Goal: Transaction & Acquisition: Download file/media

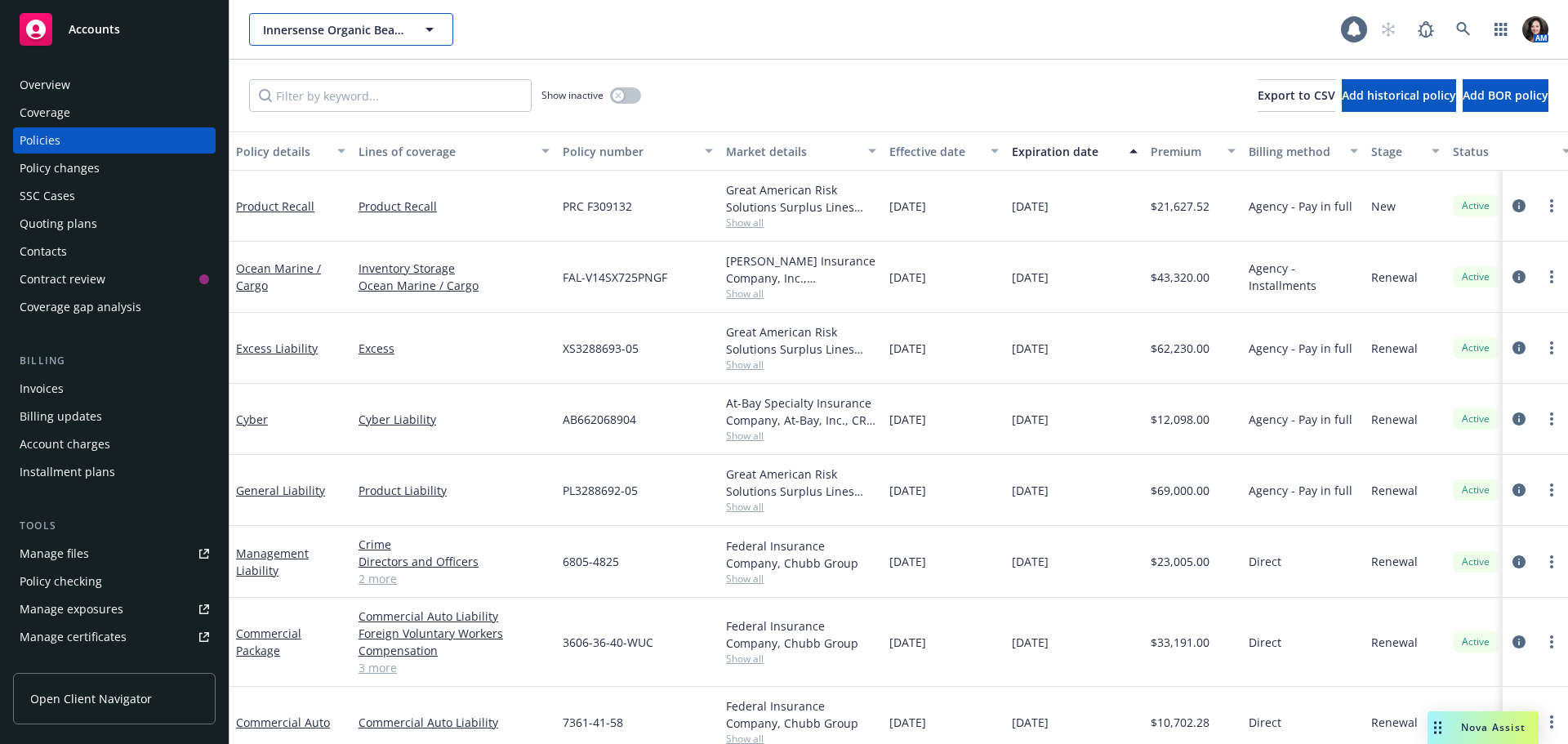
click at [354, 34] on span "Innersense Organic Beauty, Inc." at bounding box center [334, 29] width 141 height 17
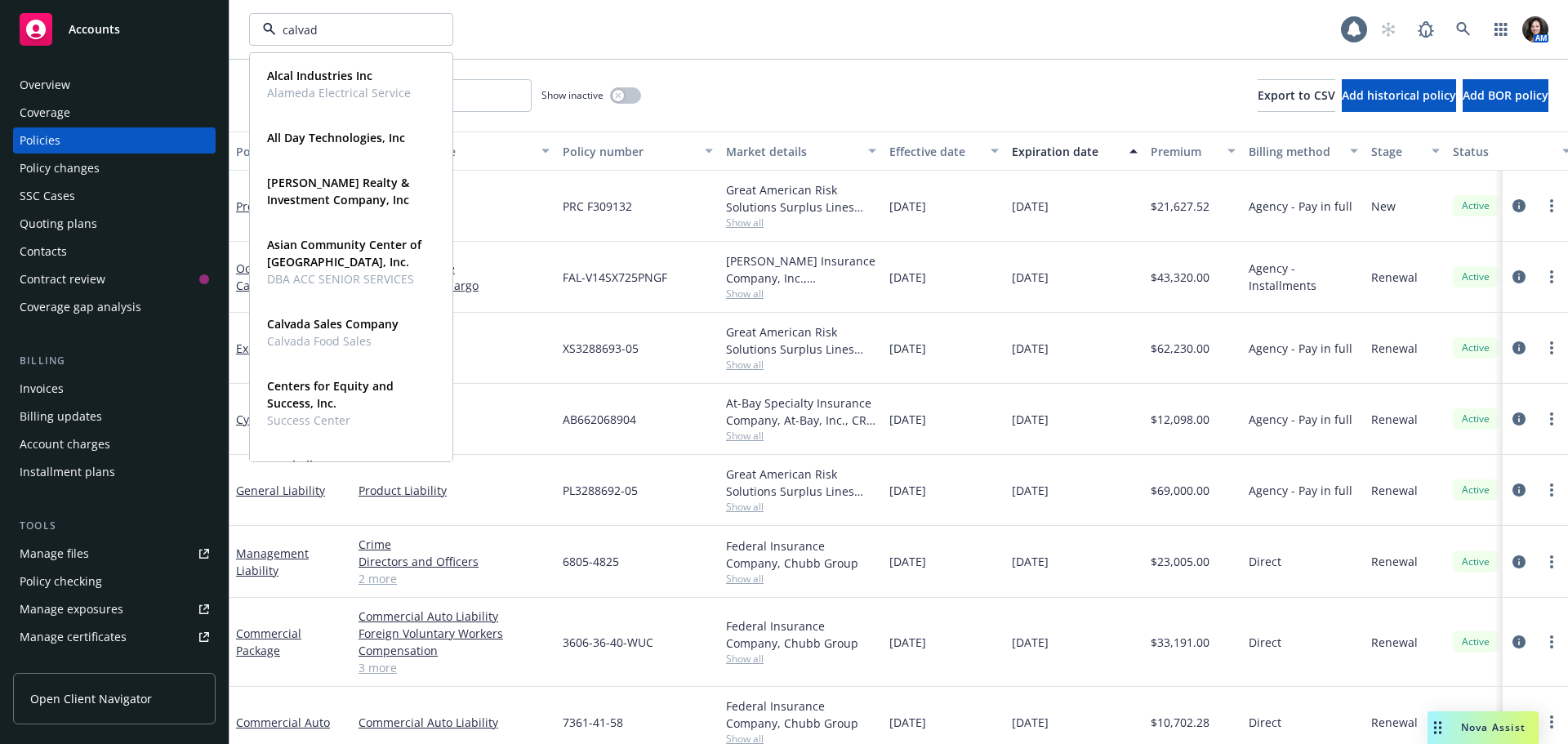
type input "calvada"
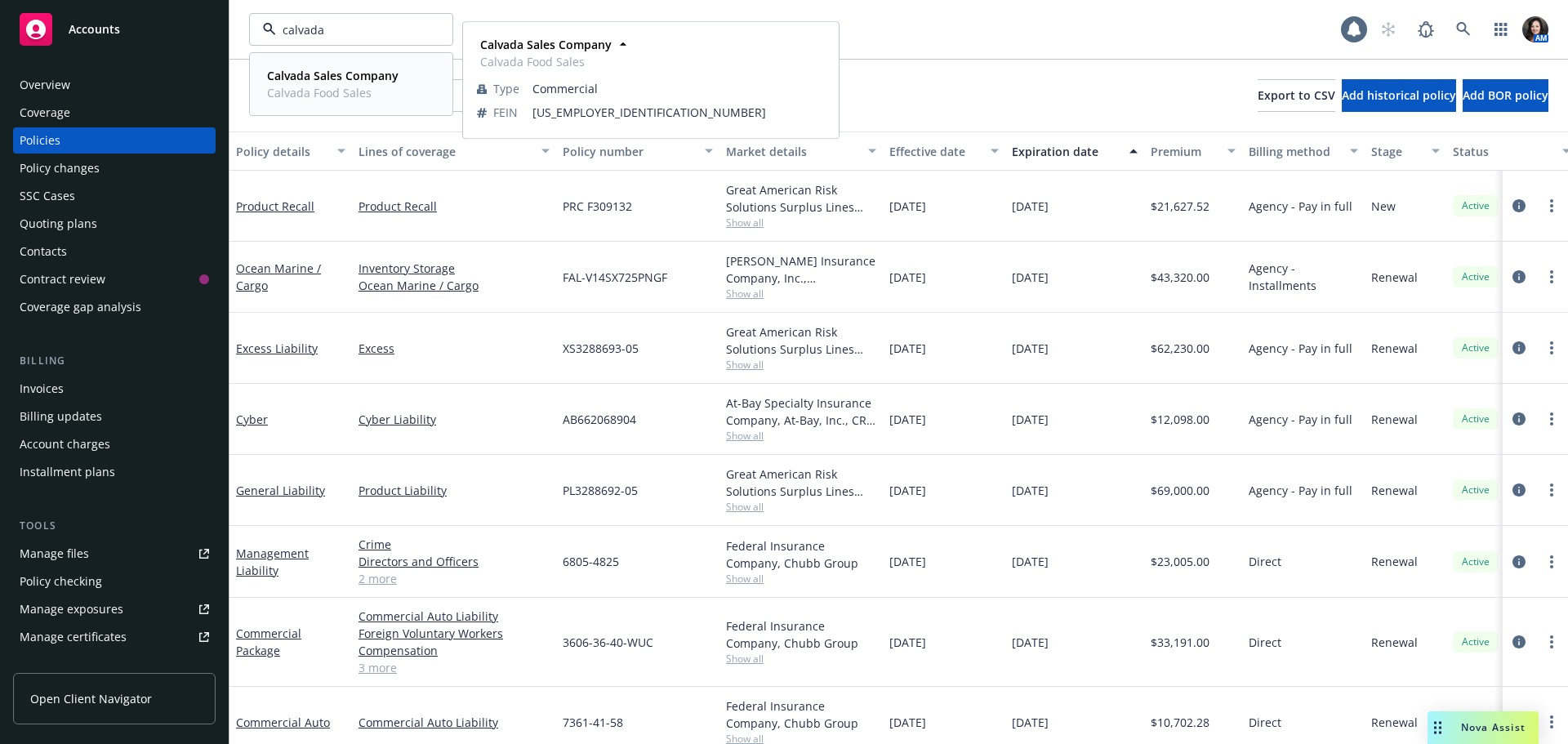
click at [279, 80] on strong "Calvada Sales Company" at bounding box center [333, 76] width 131 height 16
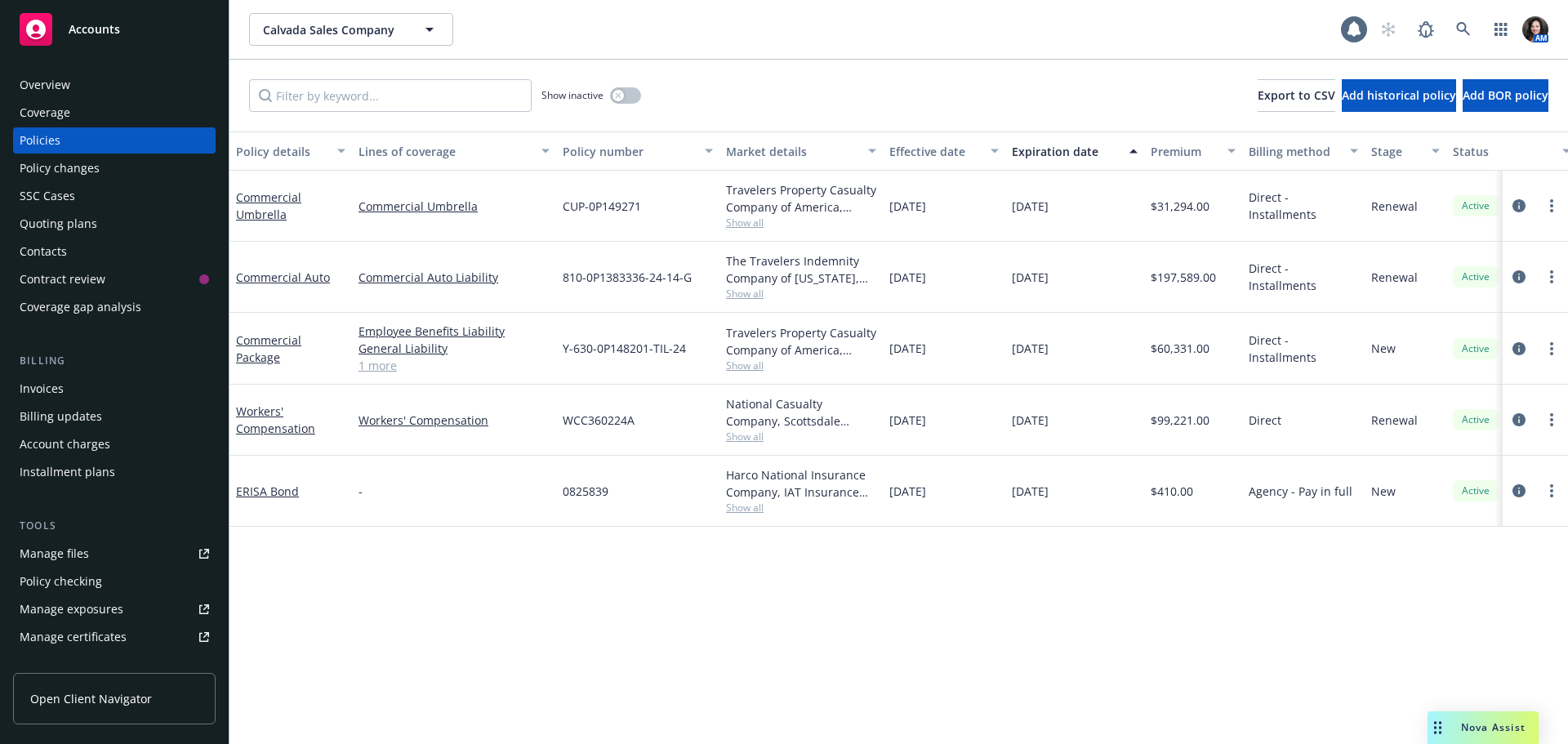
click at [78, 211] on div "Quoting plans" at bounding box center [59, 224] width 78 height 26
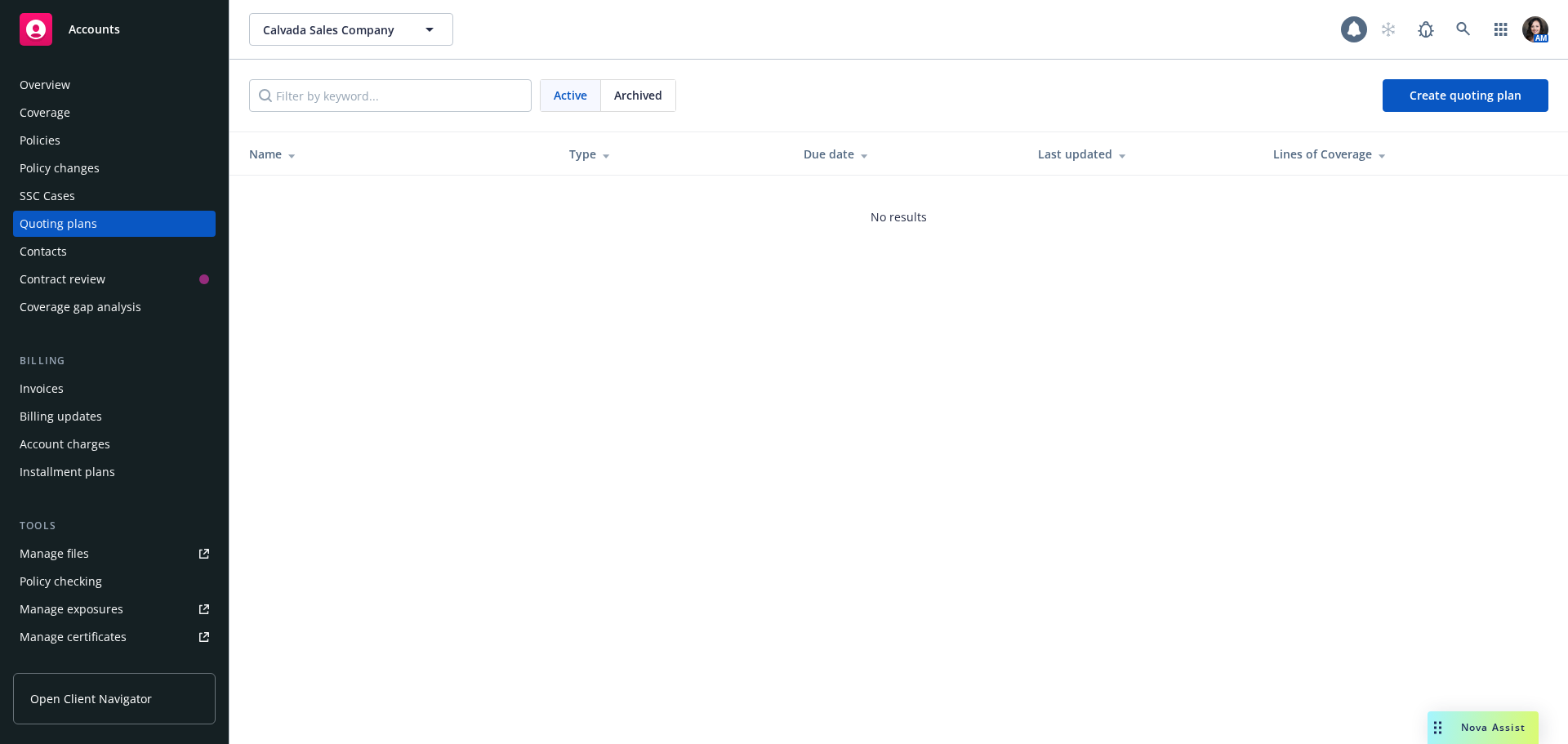
click at [640, 93] on span "Archived" at bounding box center [639, 95] width 48 height 17
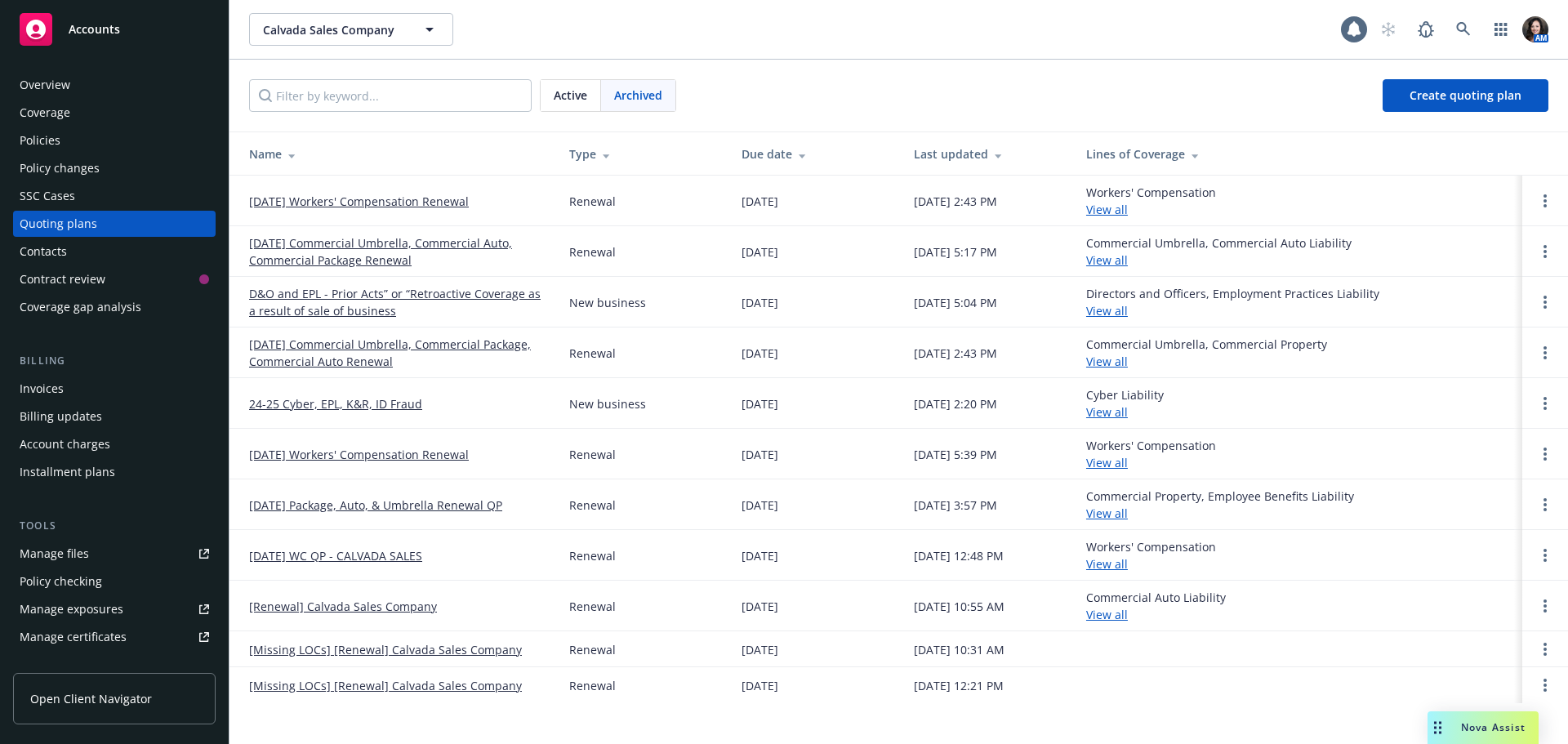
click at [288, 252] on link "[DATE] Commercial Umbrella, Commercial Auto, Commercial Package Renewal" at bounding box center [395, 251] width 294 height 34
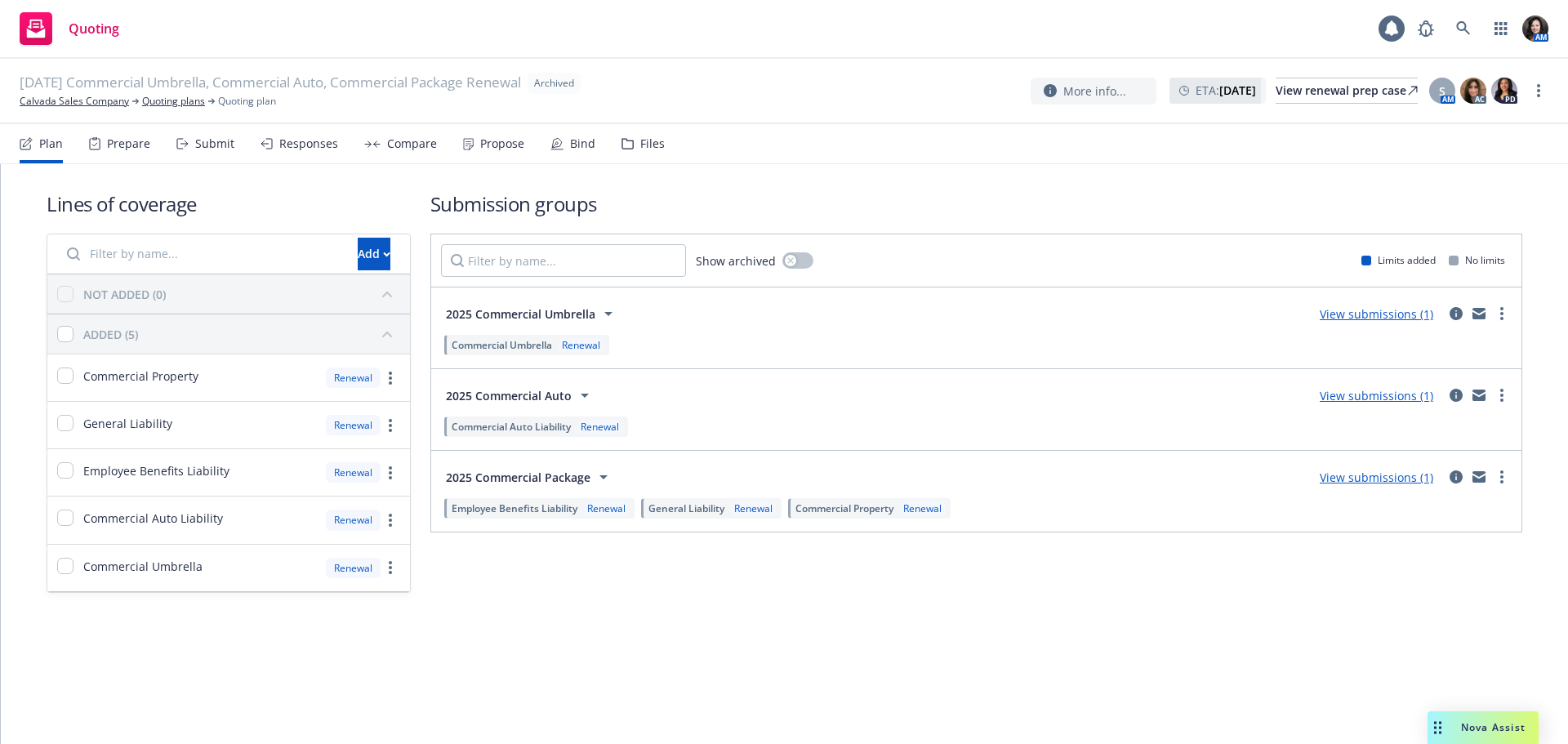
click at [641, 147] on div "Files" at bounding box center [653, 143] width 25 height 13
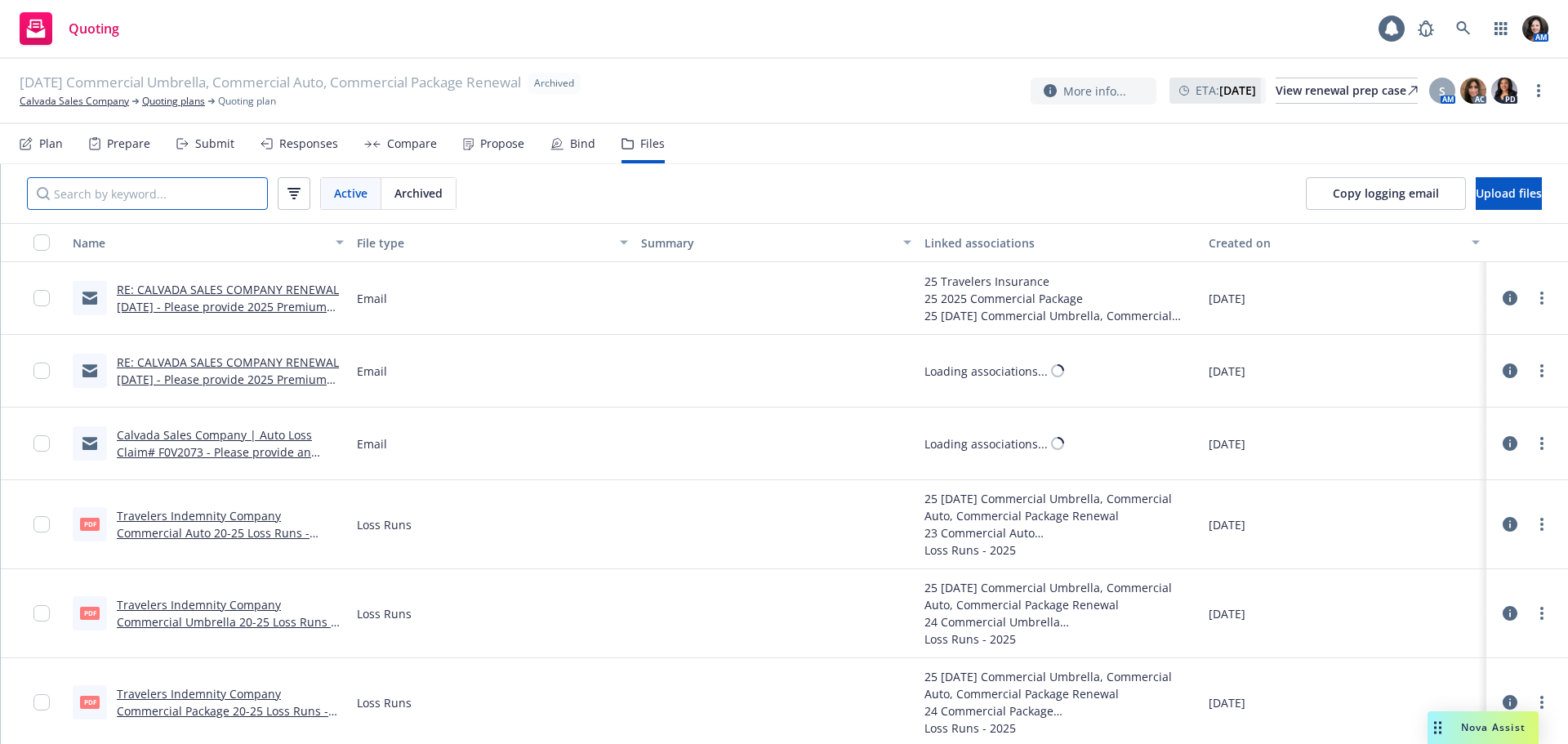
click at [138, 186] on input "Search by keyword..." at bounding box center [147, 193] width 241 height 33
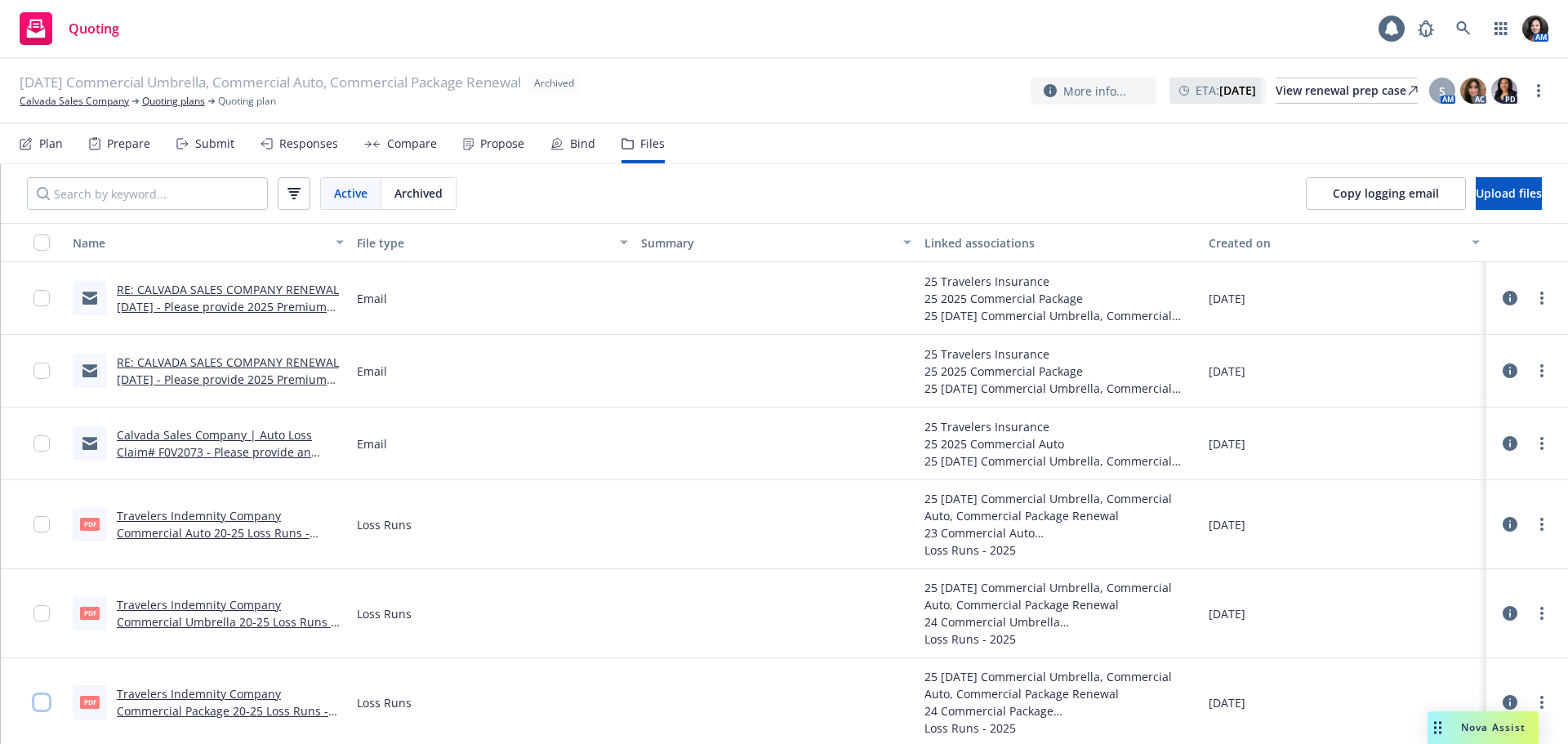
click at [37, 695] on input "checkbox" at bounding box center [42, 702] width 16 height 16
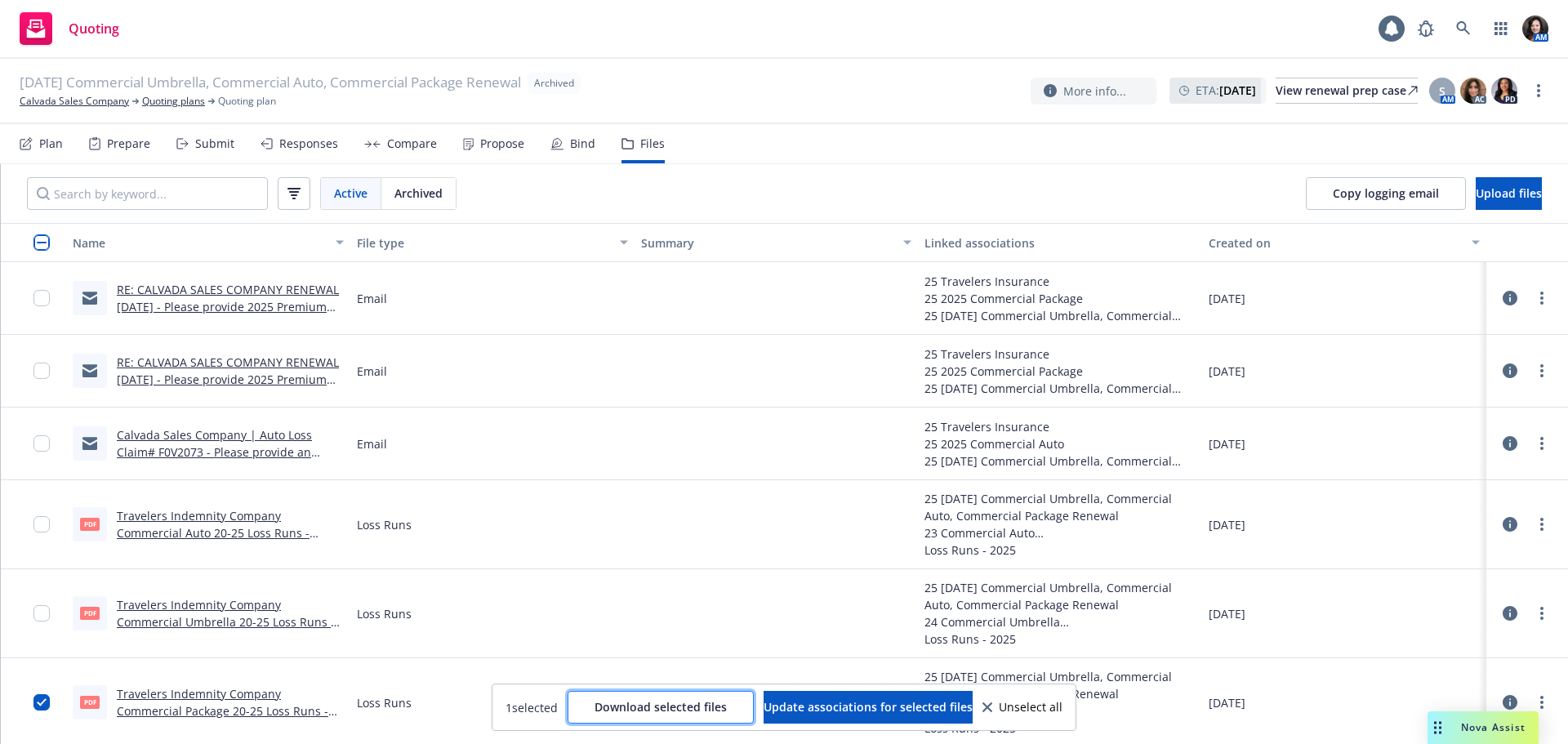
click at [664, 721] on button "Download selected files" at bounding box center [660, 707] width 186 height 33
